Goal: Information Seeking & Learning: Learn about a topic

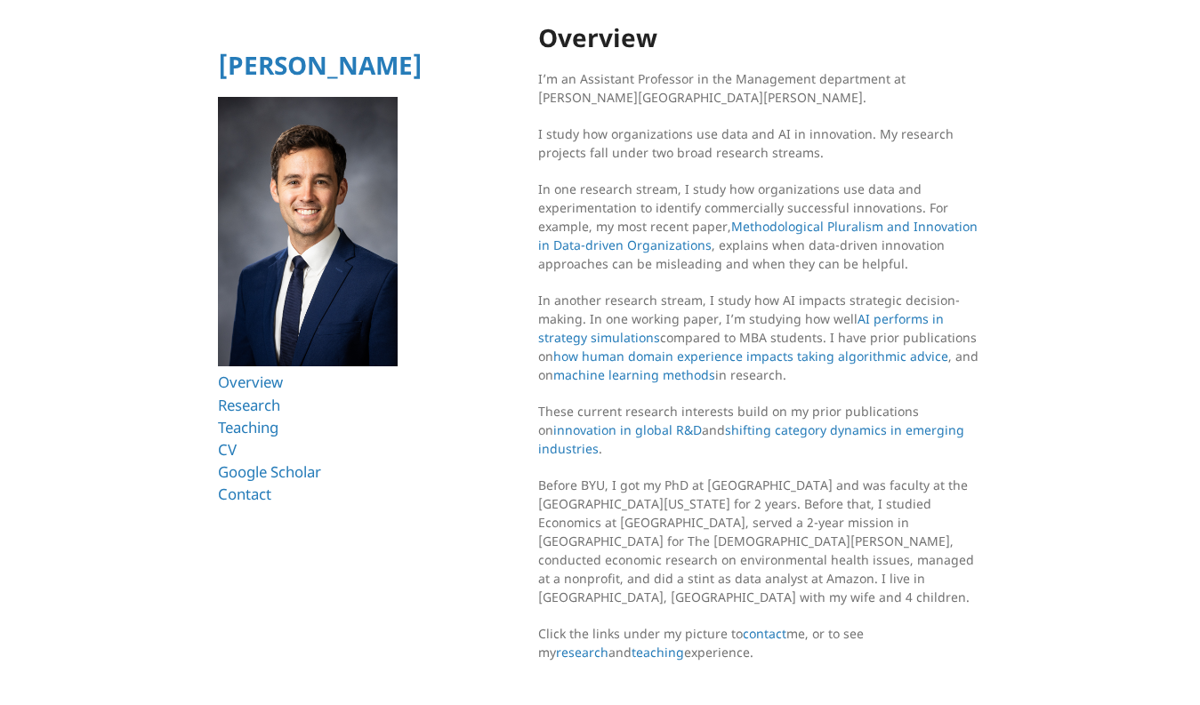
scroll to position [27, 0]
drag, startPoint x: 903, startPoint y: 563, endPoint x: 978, endPoint y: 560, distance: 75.7
click at [978, 560] on p "Before BYU, I got my PhD at [GEOGRAPHIC_DATA] and was faculty at the [GEOGRAPHI…" at bounding box center [760, 542] width 445 height 131
copy p "Mapleton, [GEOGRAPHIC_DATA]"
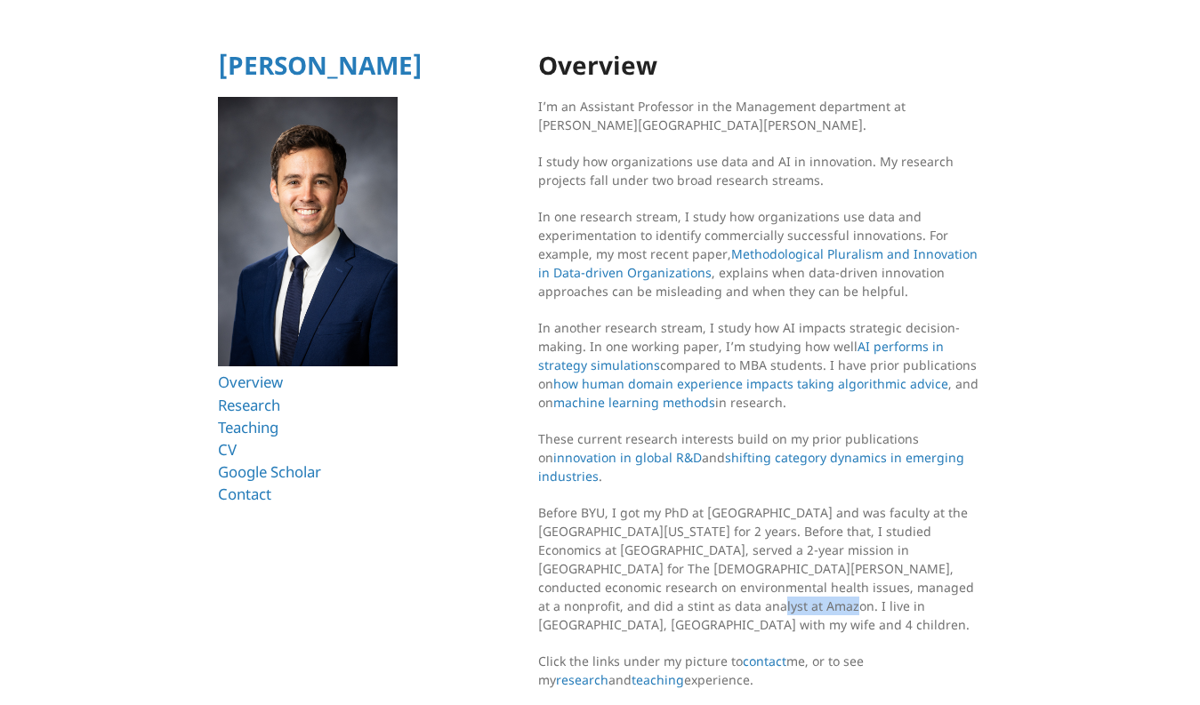
scroll to position [0, 0]
click at [256, 407] on link "Research" at bounding box center [252, 405] width 68 height 20
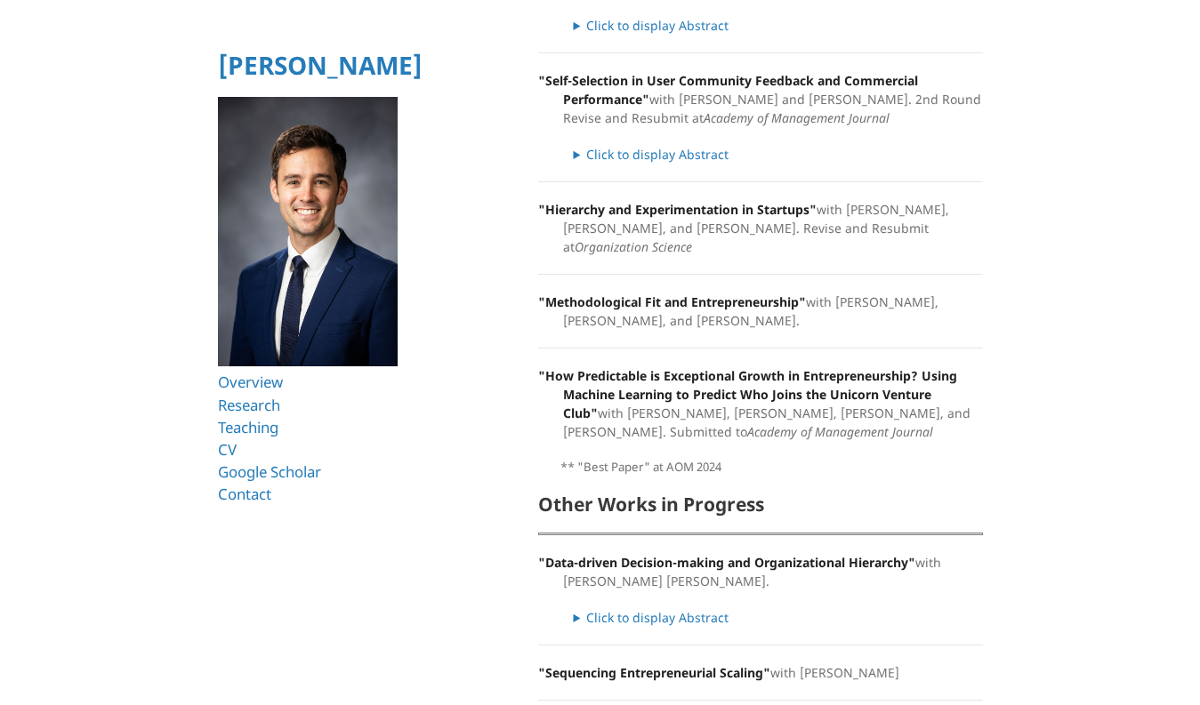
scroll to position [1051, 0]
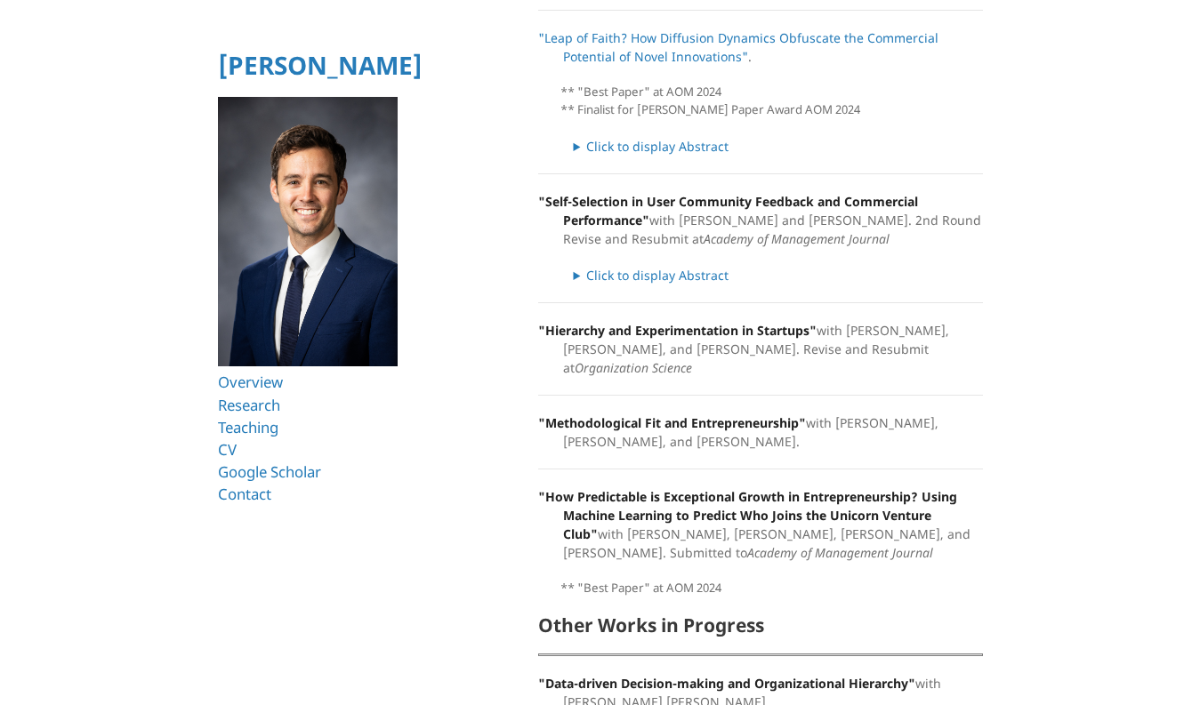
click at [303, 483] on li "Contact" at bounding box center [338, 494] width 240 height 22
click at [223, 448] on link "CV" at bounding box center [228, 449] width 20 height 20
drag, startPoint x: 682, startPoint y: 195, endPoint x: 771, endPoint y: 192, distance: 89.0
click at [771, 192] on p ""Self-Selection in User Community Feedback and Commercial Performance" with [PE…" at bounding box center [760, 220] width 445 height 56
copy p "Rory McDonald"
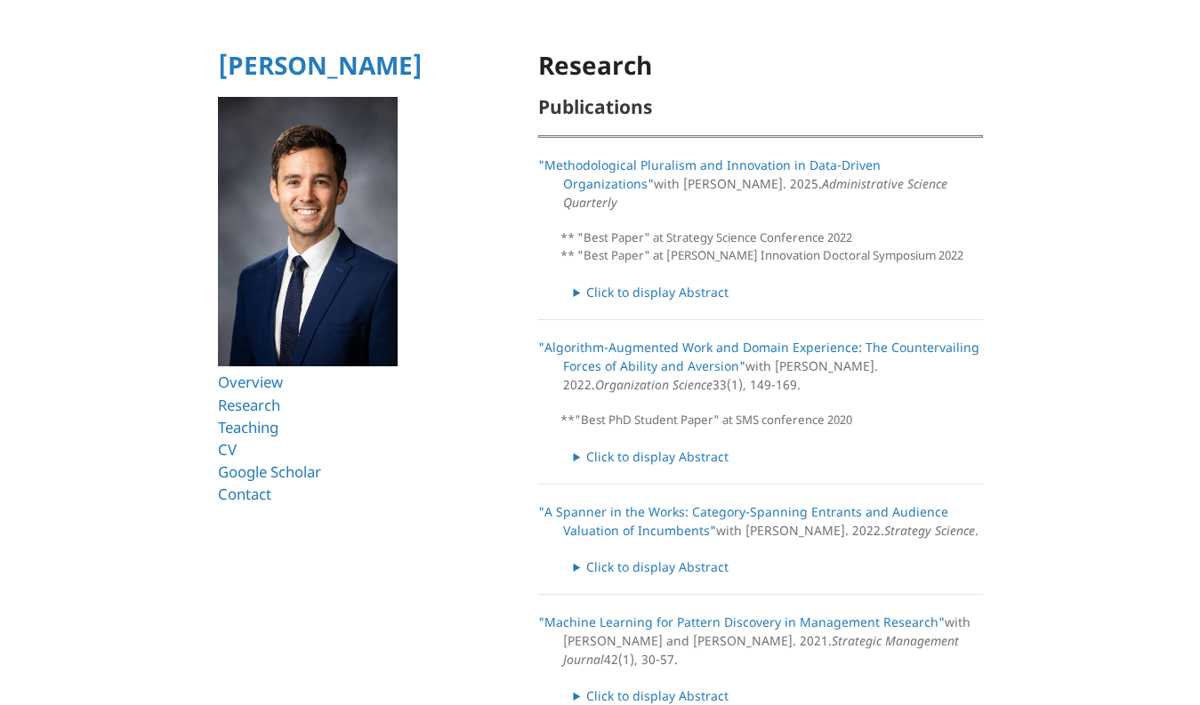
scroll to position [0, 0]
click at [262, 69] on link "[PERSON_NAME]" at bounding box center [320, 65] width 205 height 34
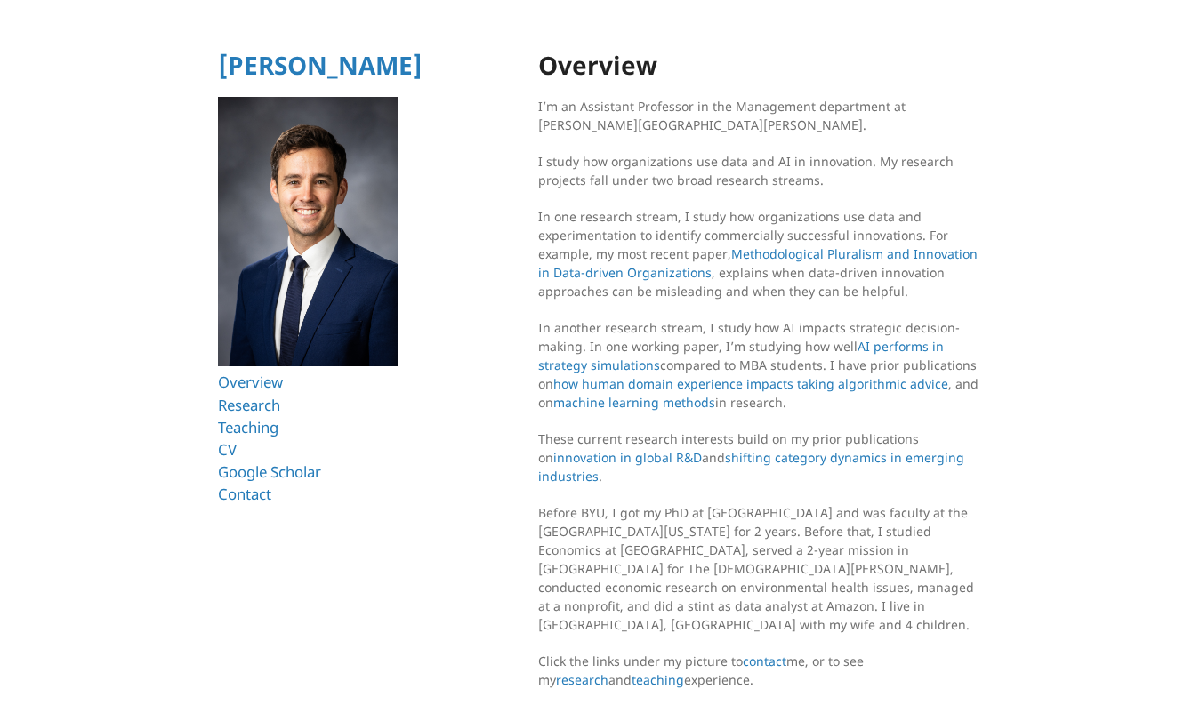
scroll to position [12, 0]
